Goal: Check status: Check status

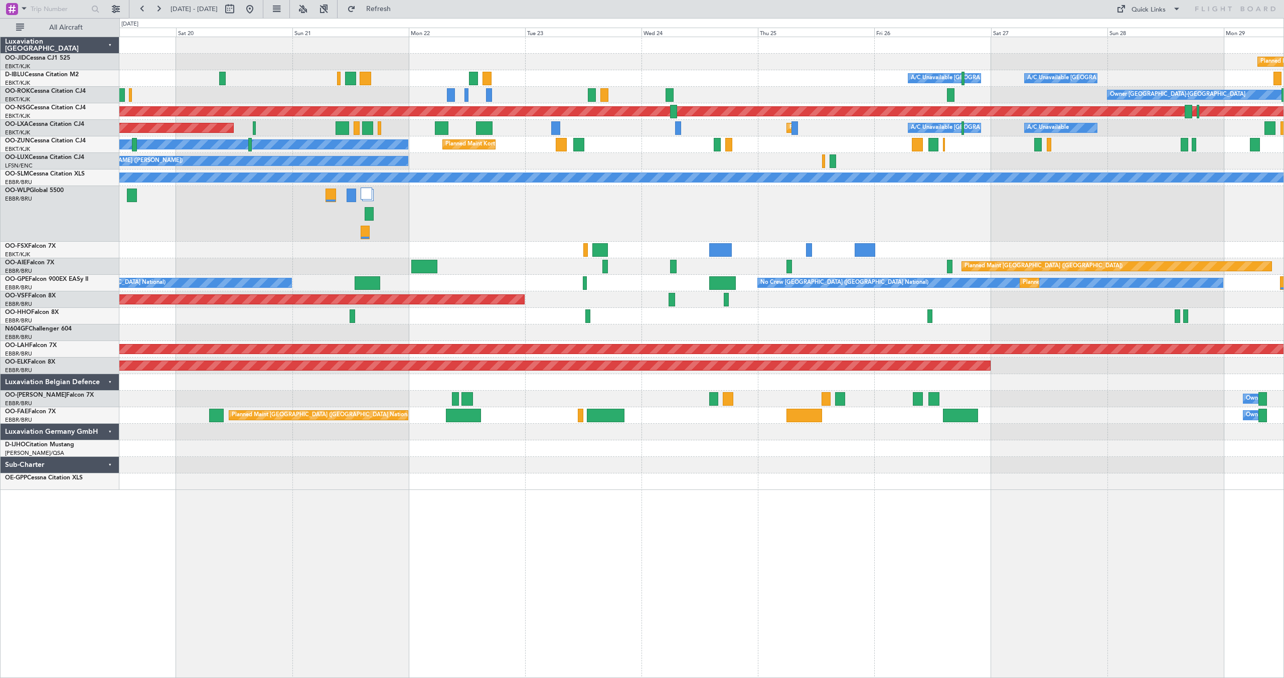
click at [368, 135] on div "Planned Maint Kortrijk-[GEOGRAPHIC_DATA] A/C Unavailable [GEOGRAPHIC_DATA] ([GE…" at bounding box center [701, 263] width 1164 height 453
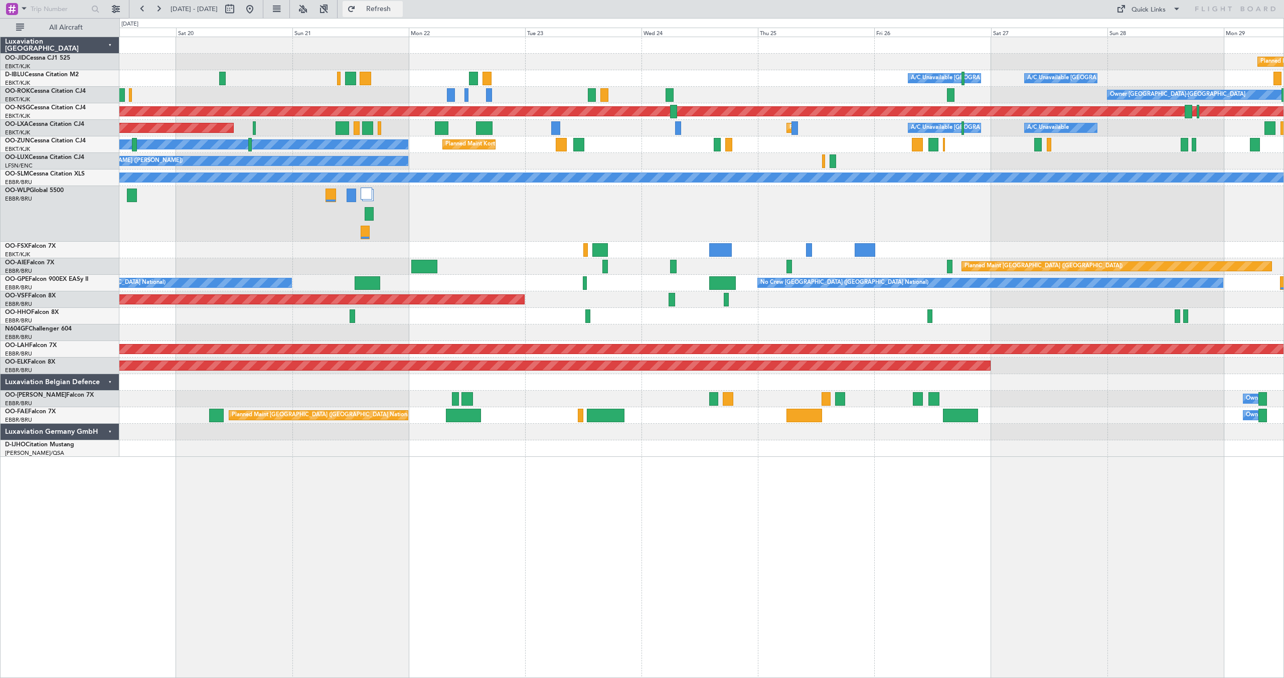
click at [385, 7] on button "Refresh" at bounding box center [373, 9] width 60 height 16
click at [381, 5] on button "Refresh" at bounding box center [373, 9] width 60 height 16
click at [385, 7] on button "Refresh" at bounding box center [373, 9] width 60 height 16
click at [258, 7] on button at bounding box center [250, 9] width 16 height 16
